Goal: Information Seeking & Learning: Learn about a topic

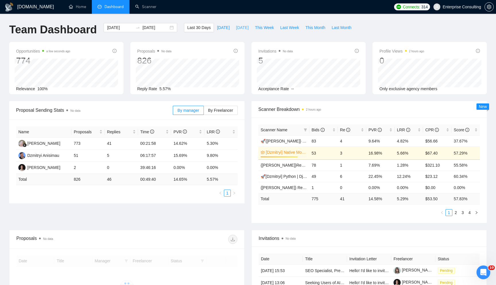
click at [243, 29] on span "Yesterday" at bounding box center [242, 27] width 13 height 6
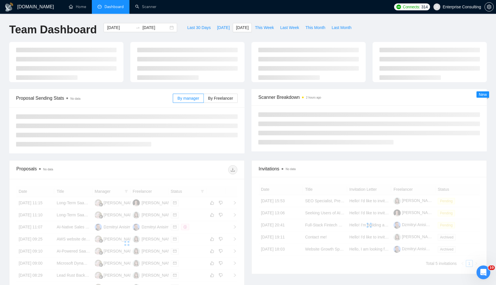
type input "2025-08-13"
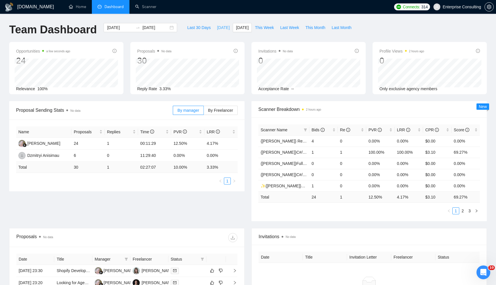
click at [218, 28] on span "Today" at bounding box center [223, 27] width 13 height 6
type input "2025-08-14"
click at [240, 26] on span "Yesterday" at bounding box center [242, 27] width 13 height 6
type input "2025-08-13"
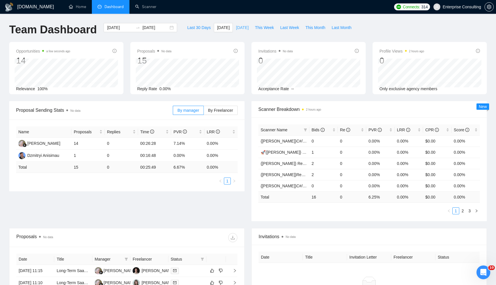
type input "2025-08-13"
click at [167, 27] on div "2025-08-13 2025-08-13" at bounding box center [141, 27] width 74 height 9
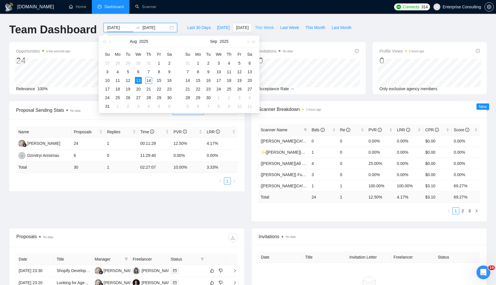
click at [266, 31] on button "This Week" at bounding box center [264, 27] width 25 height 9
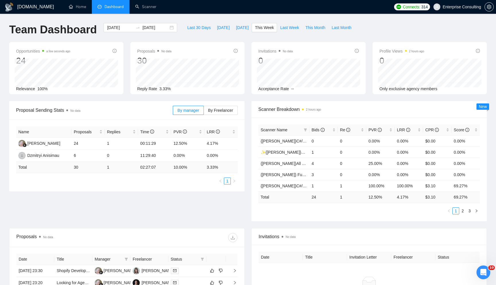
type input "2025-08-11"
type input "2025-08-17"
click at [332, 133] on div "Bids" at bounding box center [324, 130] width 24 height 6
click at [291, 140] on link "{Kate}All stack WW - web" at bounding box center [303, 141] width 85 height 5
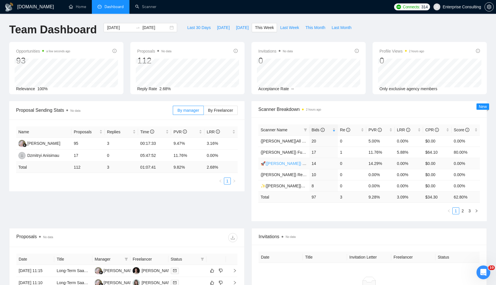
click at [291, 164] on link "🚀{ILYA} Main | python | django | AI (+less than 30 h)" at bounding box center [320, 163] width 119 height 5
click at [291, 174] on link "{ILYA} React/Next.js/Node.js (Long-term, All Niches)" at bounding box center [319, 174] width 117 height 5
click at [295, 185] on link "✨{ILYA}Blockchain WW" at bounding box center [295, 185] width 69 height 5
click at [464, 208] on link "2" at bounding box center [463, 211] width 6 height 6
click at [290, 176] on link "{[PERSON_NAME]}Full-stack devs WW (<1 month) - pain point" at bounding box center [317, 174] width 113 height 5
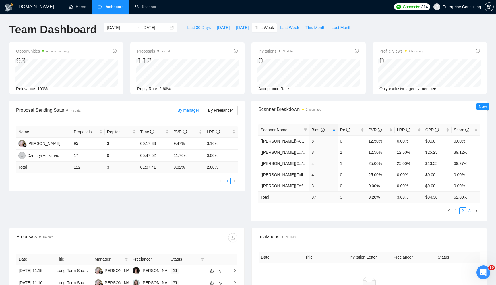
click at [471, 212] on link "3" at bounding box center [470, 211] width 6 height 6
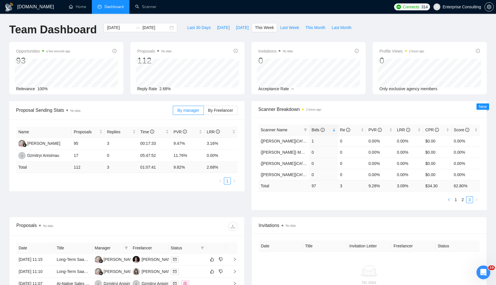
click at [450, 198] on icon "left" at bounding box center [448, 199] width 3 height 3
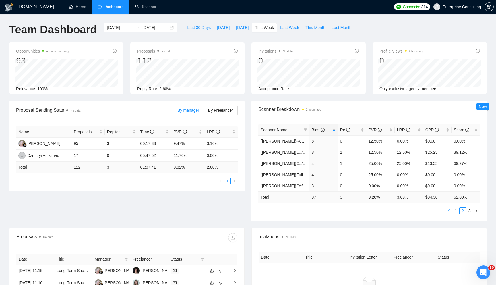
click at [448, 210] on icon "left" at bounding box center [448, 210] width 3 height 3
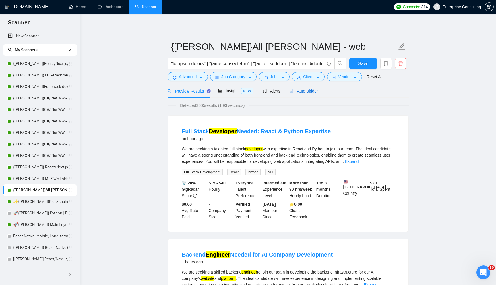
click at [308, 92] on span "Auto Bidder" at bounding box center [303, 91] width 28 height 5
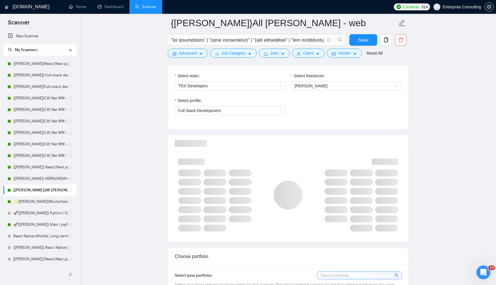
scroll to position [337, 0]
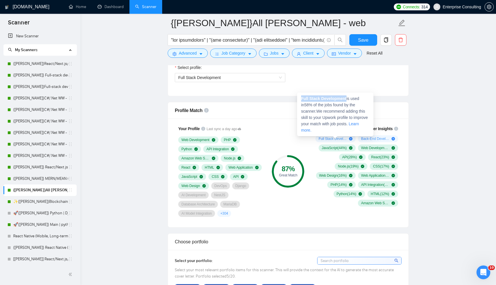
drag, startPoint x: 301, startPoint y: 98, endPoint x: 348, endPoint y: 97, distance: 46.8
click at [348, 97] on span "Full Stack Development is used in 58 % of the jobs found by the scanner. We rec…" at bounding box center [334, 114] width 67 height 36
copy strong "Full Stack Development"
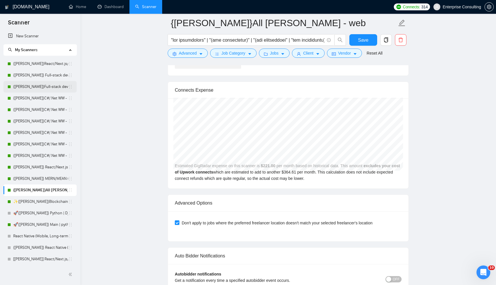
scroll to position [973, 0]
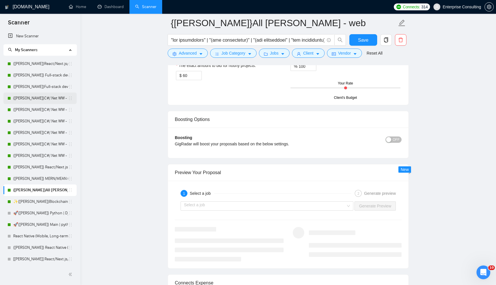
click at [53, 100] on link "{Kate}C#/.Net WW - best match" at bounding box center [40, 97] width 55 height 11
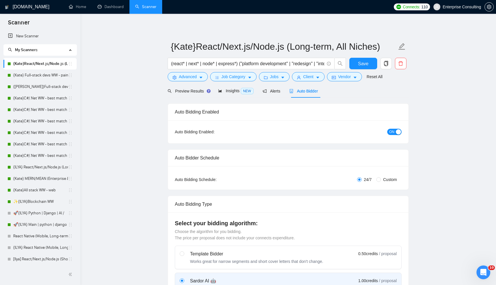
scroll to position [126, 0]
click at [117, 8] on link "Dashboard" at bounding box center [111, 6] width 26 height 5
